Goal: Check status

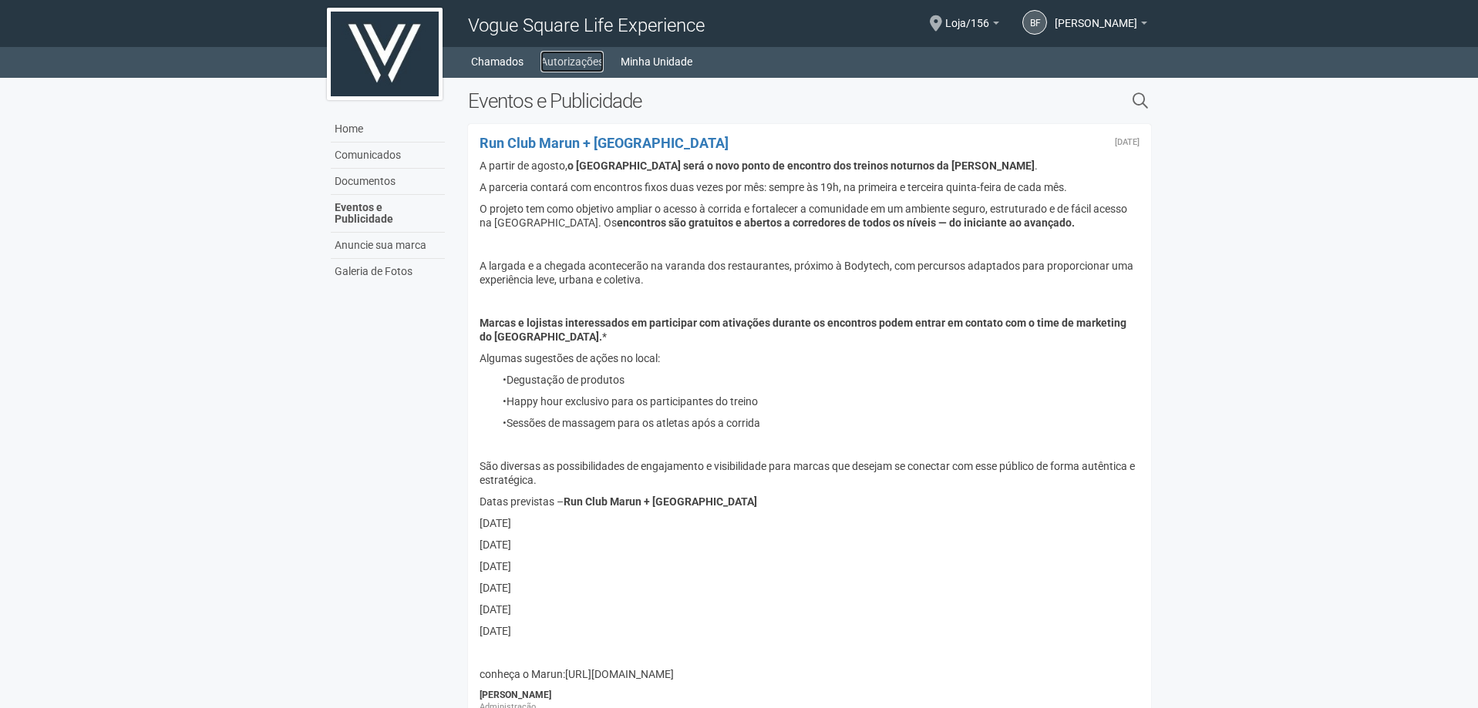
click at [559, 69] on link "Autorizações" at bounding box center [571, 62] width 63 height 22
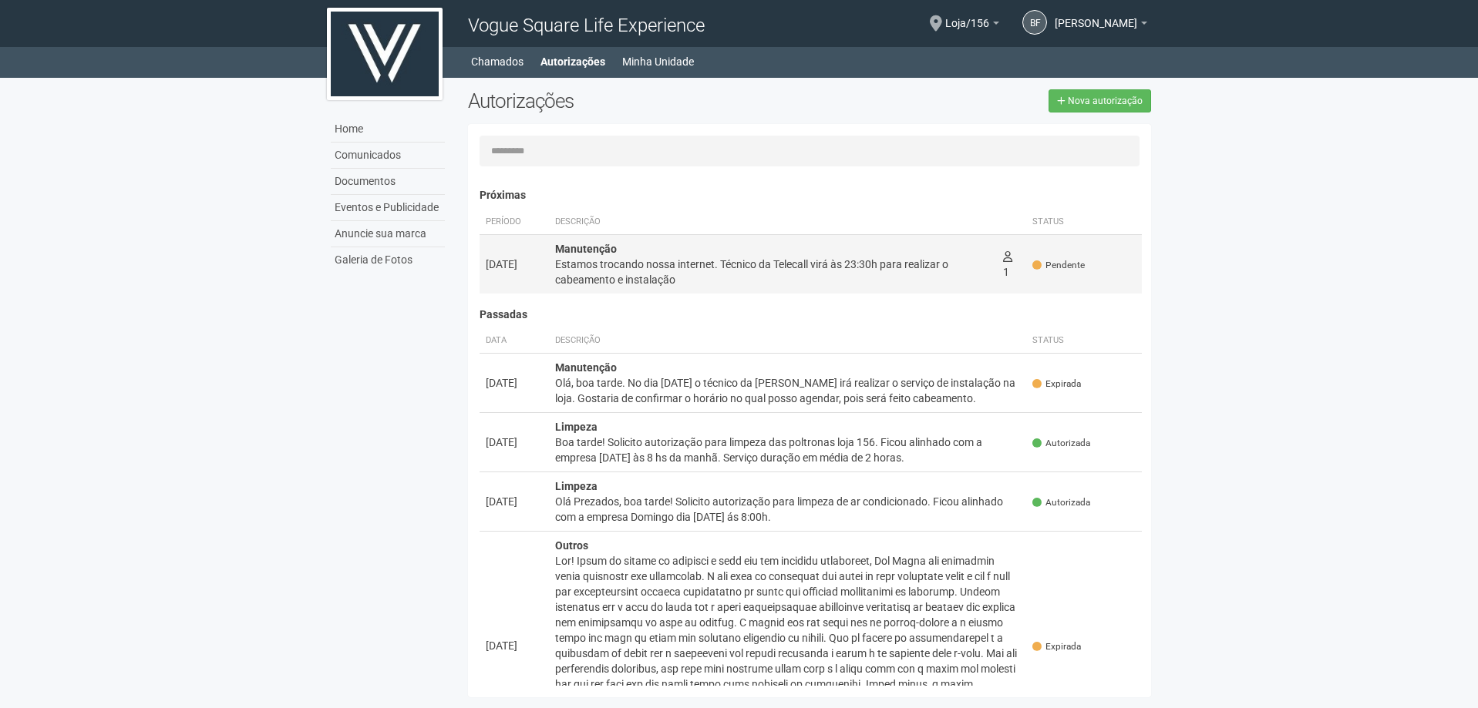
click at [1038, 264] on icon at bounding box center [1036, 265] width 9 height 9
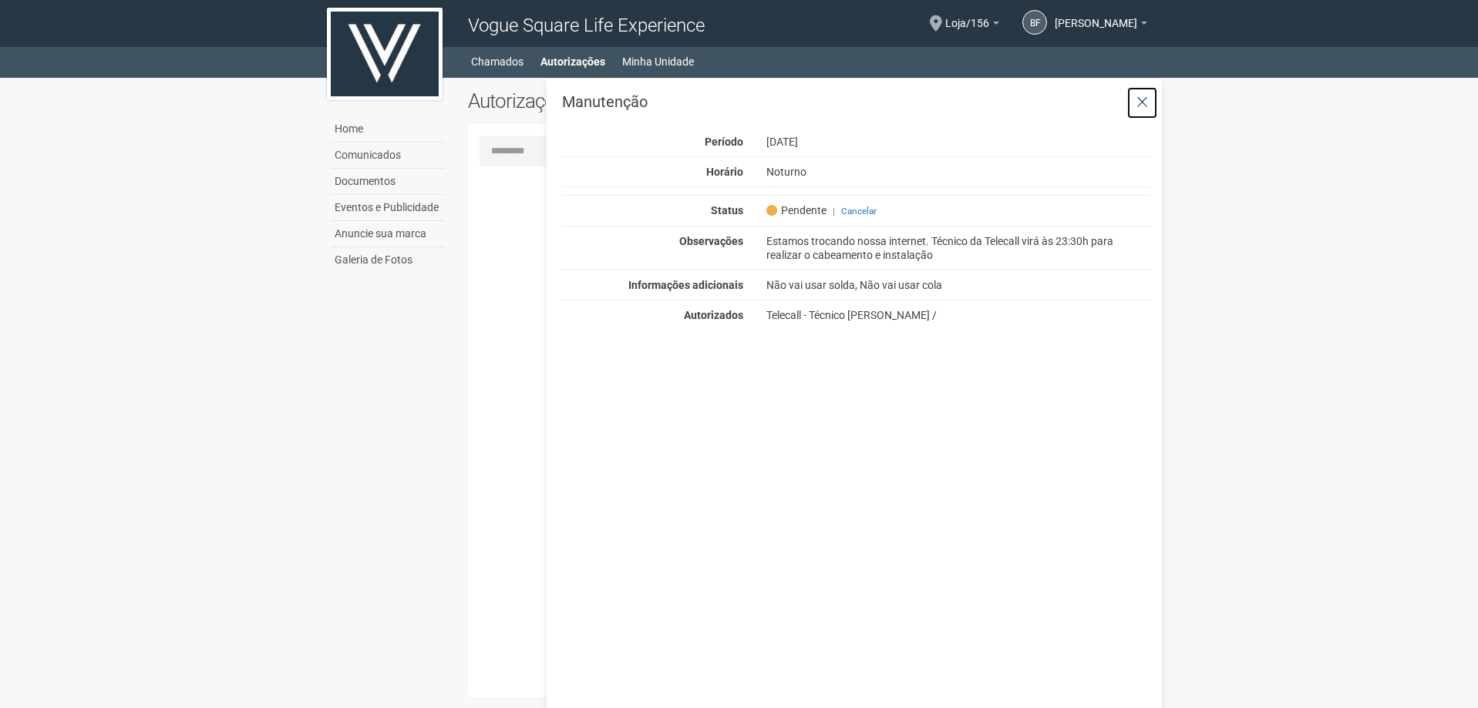
click at [1142, 104] on icon at bounding box center [1142, 102] width 12 height 15
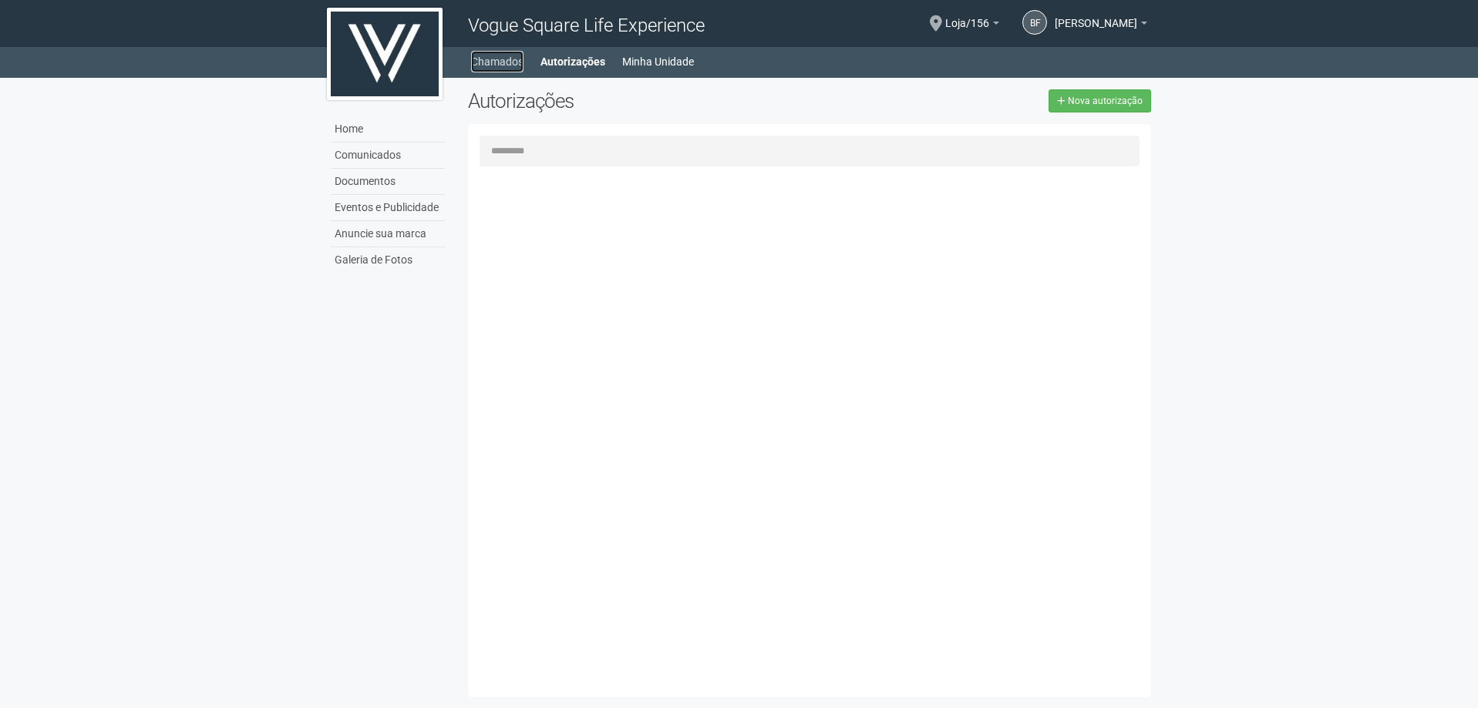
click at [516, 60] on link "Chamados" at bounding box center [497, 62] width 52 height 22
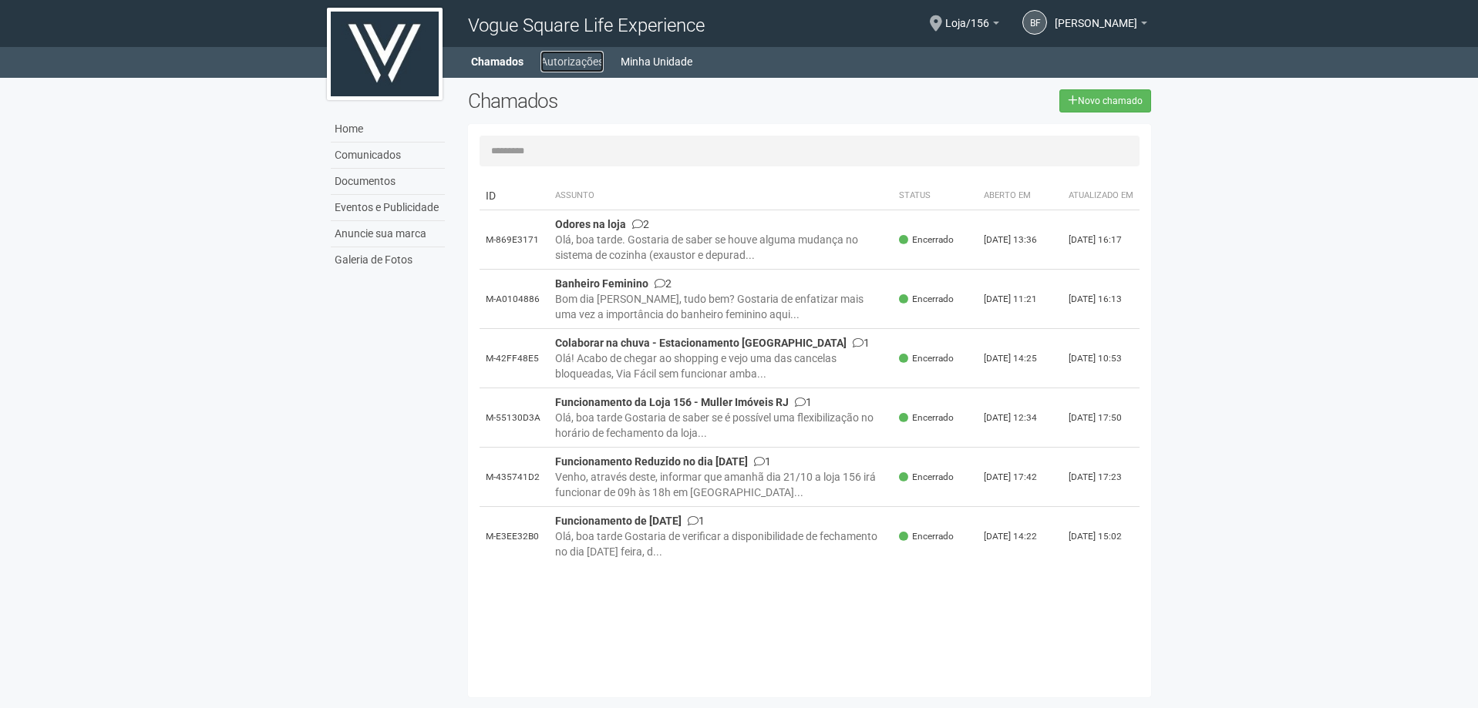
click at [580, 51] on link "Autorizações" at bounding box center [571, 62] width 63 height 22
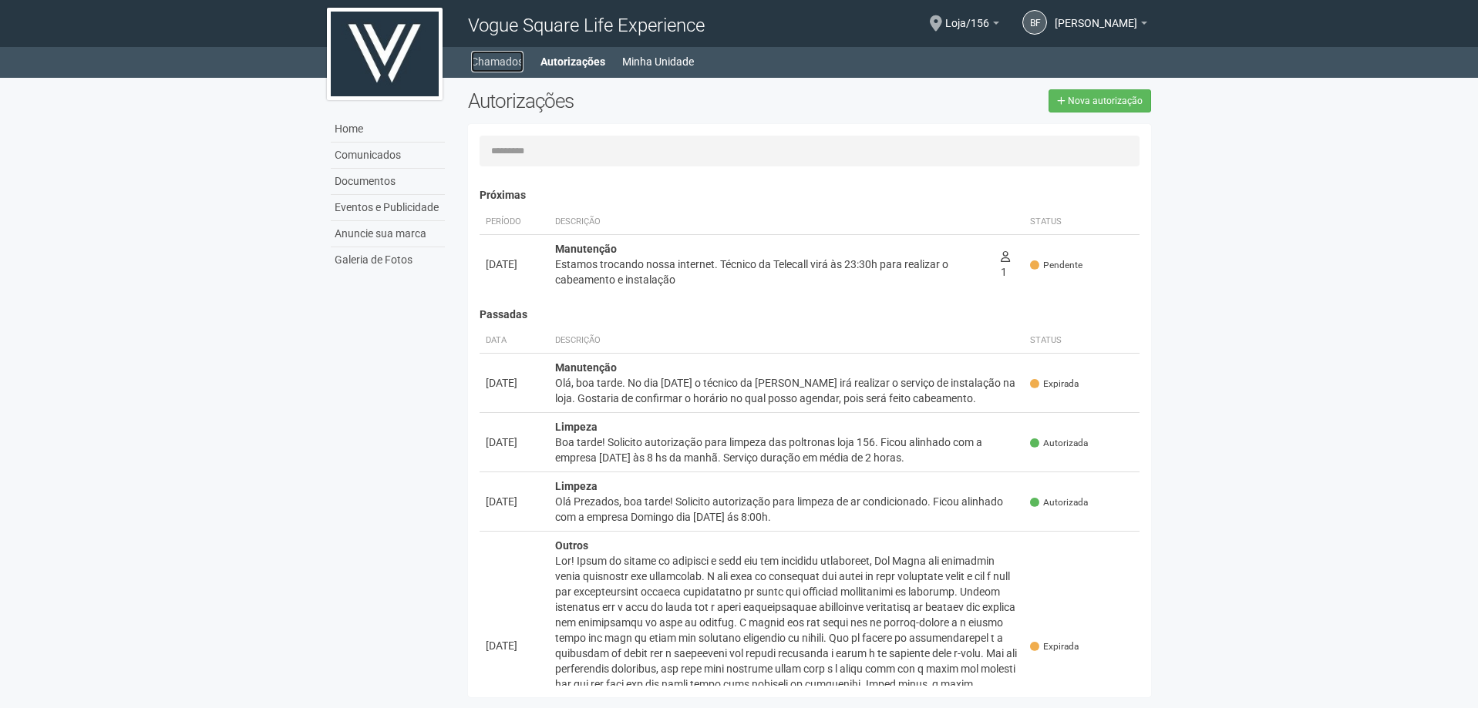
click at [517, 61] on link "Chamados" at bounding box center [497, 62] width 52 height 22
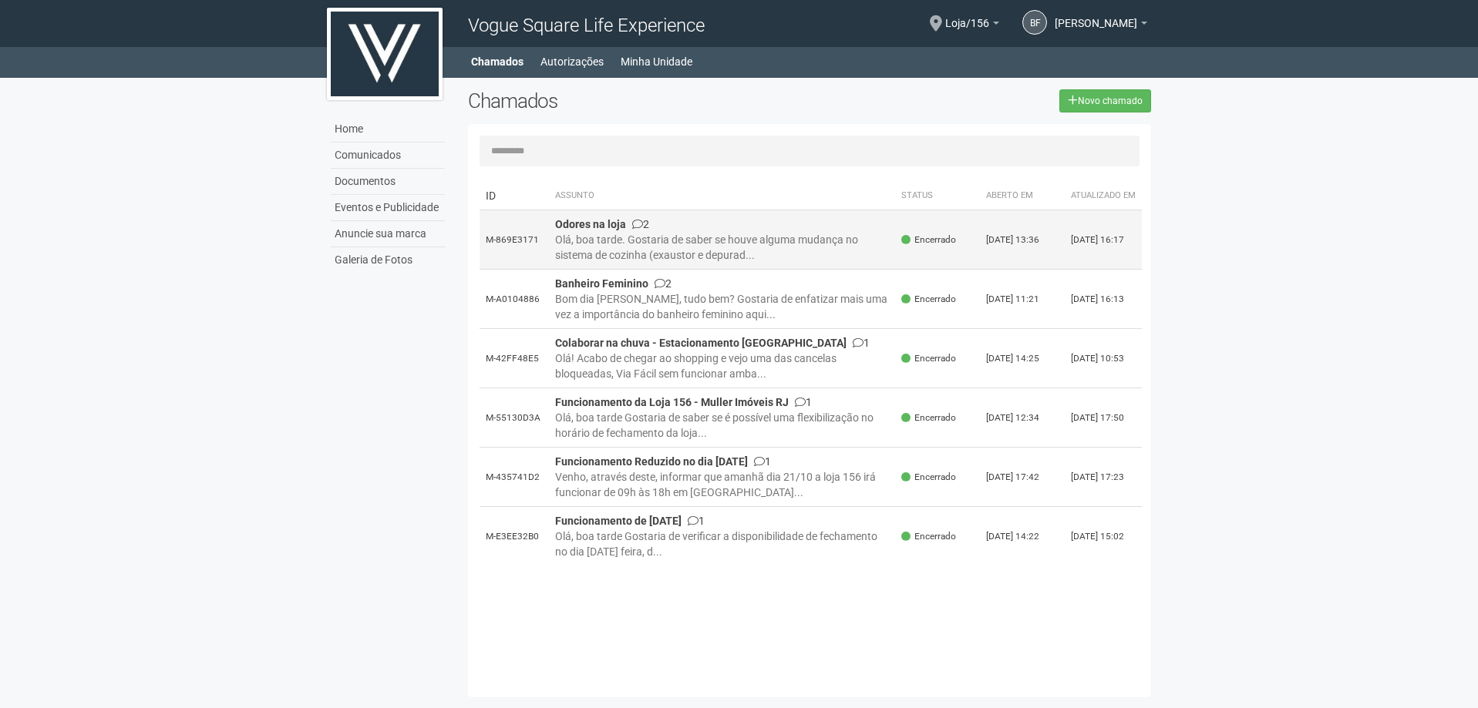
click at [747, 259] on div "Olá, boa tarde. Gostaria de saber se houve alguma mudança no sistema de cozinha…" at bounding box center [722, 247] width 335 height 31
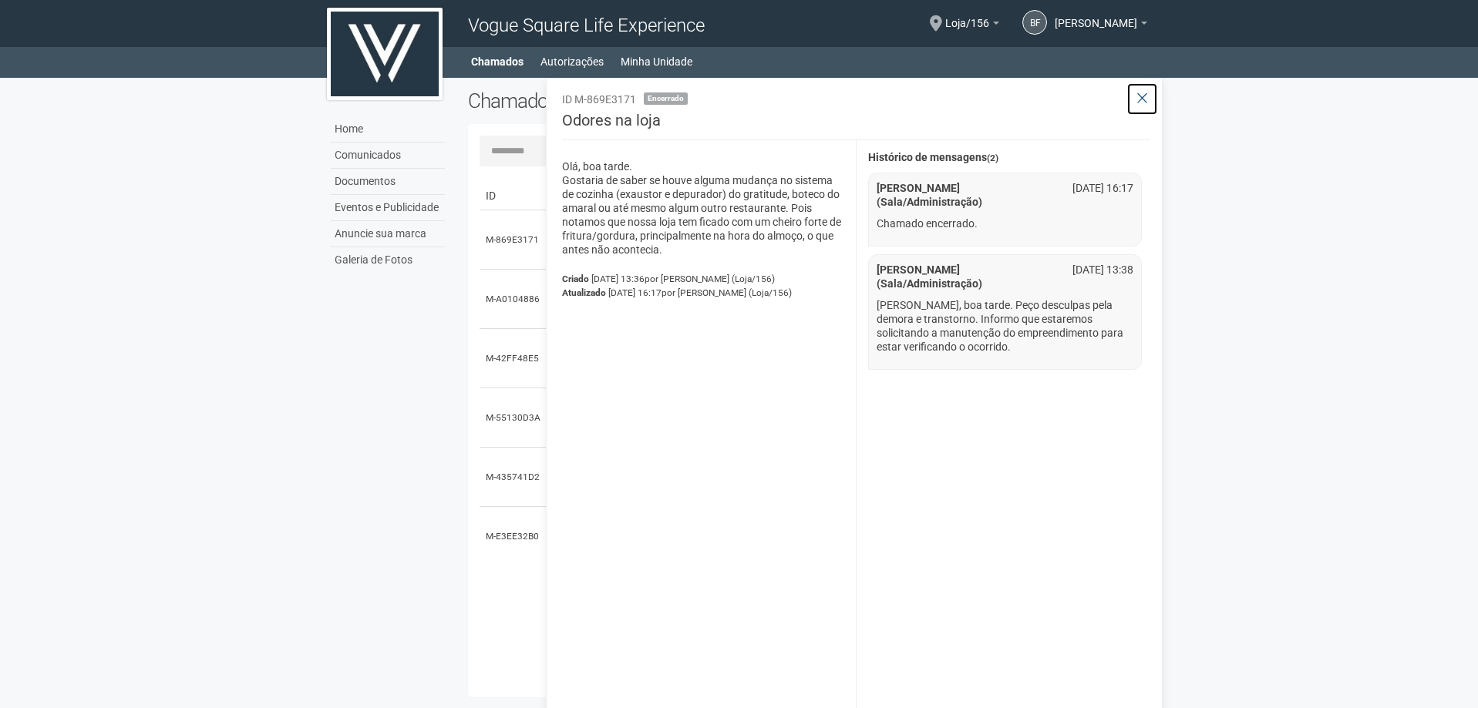
click at [1142, 99] on icon at bounding box center [1142, 98] width 12 height 15
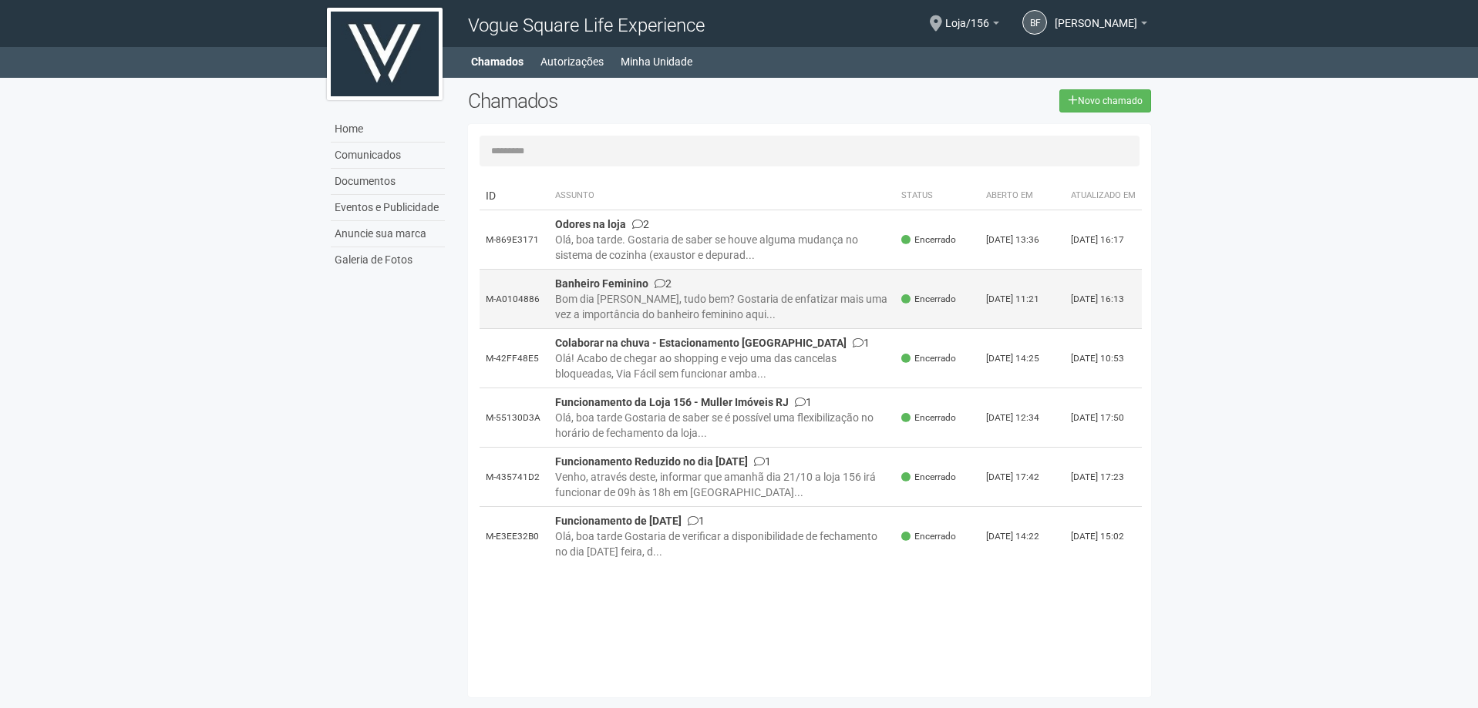
click at [833, 315] on div "Bom dia [PERSON_NAME], tudo bem? Gostaria de enfatizar mais uma vez a importânc…" at bounding box center [722, 306] width 335 height 31
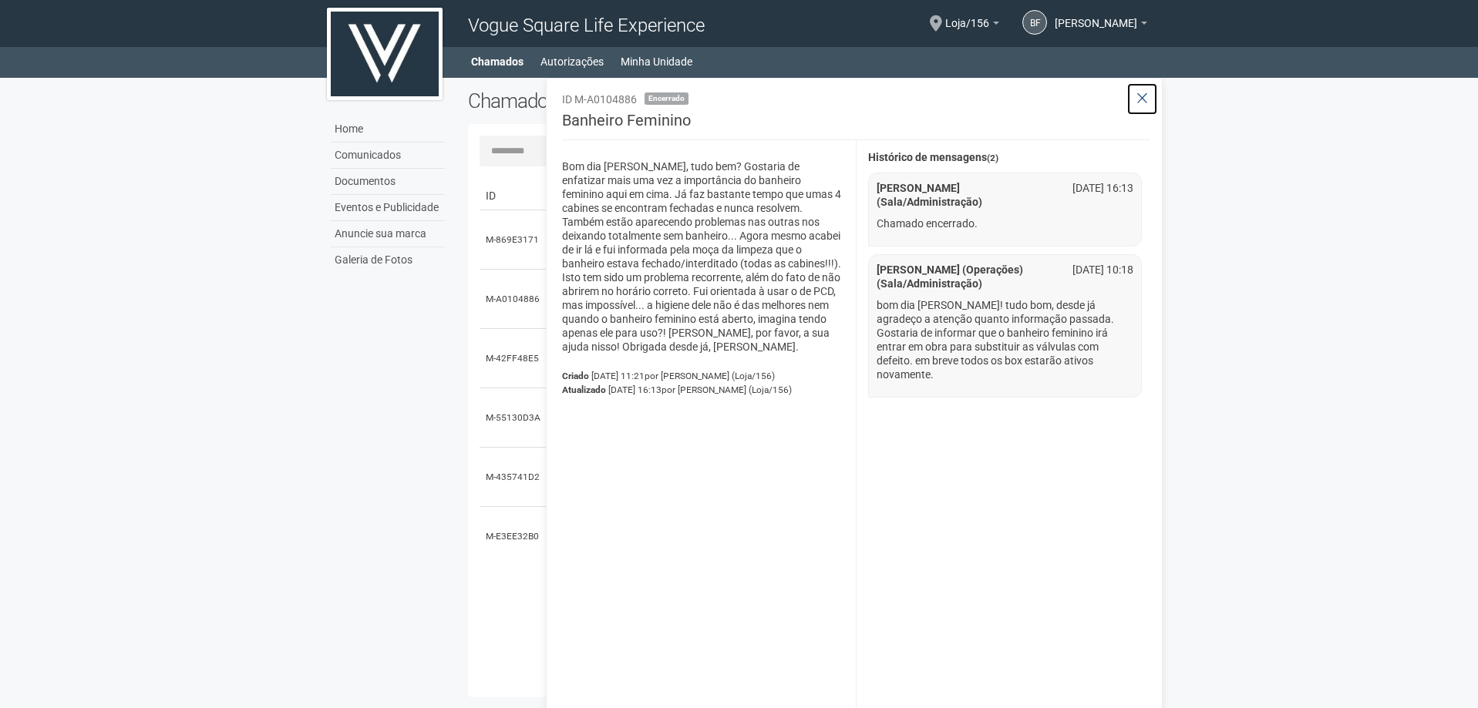
click at [1149, 91] on button at bounding box center [1142, 98] width 32 height 33
